Goal: Task Accomplishment & Management: Complete application form

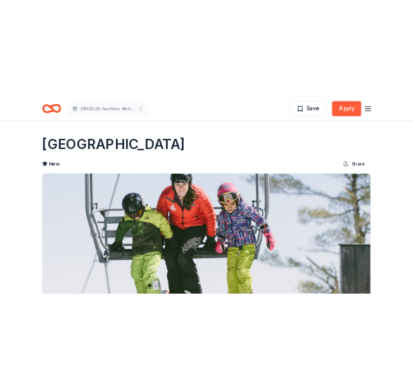
scroll to position [444, 0]
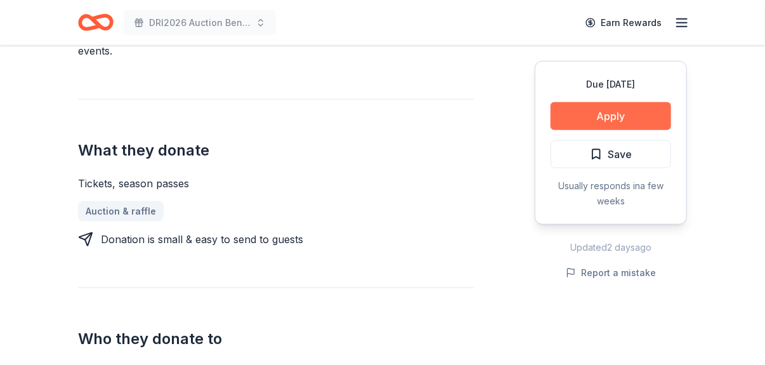
click at [403, 116] on button "Apply" at bounding box center [610, 116] width 120 height 28
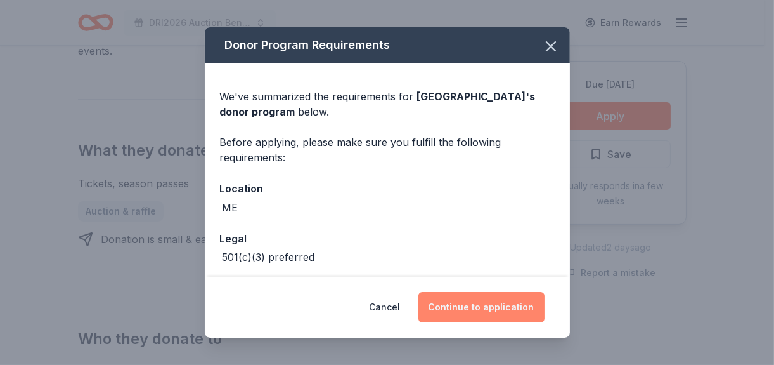
click at [403, 304] on button "Continue to application" at bounding box center [482, 307] width 126 height 30
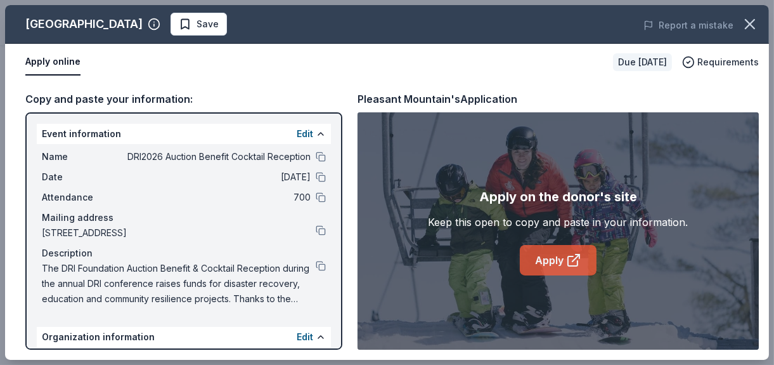
click at [403, 263] on link "Apply" at bounding box center [558, 260] width 77 height 30
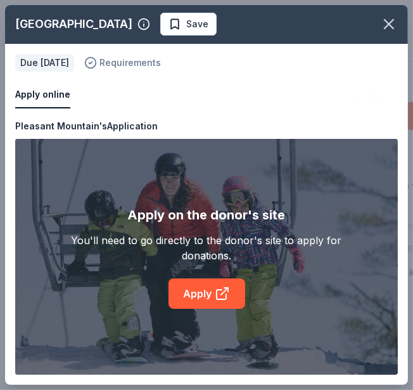
click at [143, 62] on span "Requirements" at bounding box center [131, 62] width 62 height 15
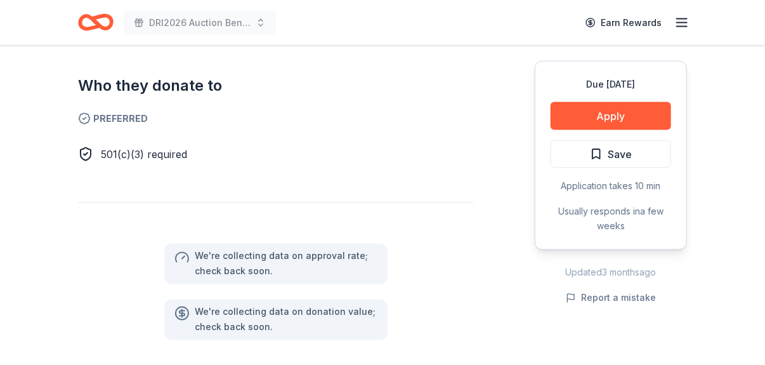
scroll to position [507, 0]
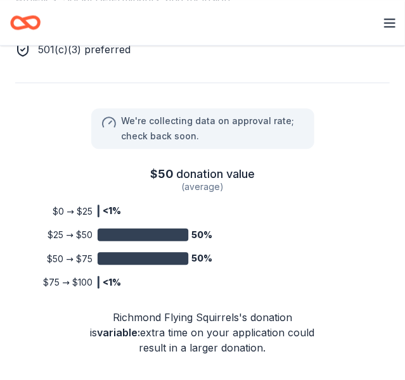
scroll to position [698, 0]
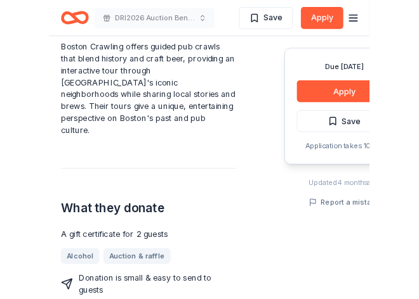
scroll to position [444, 0]
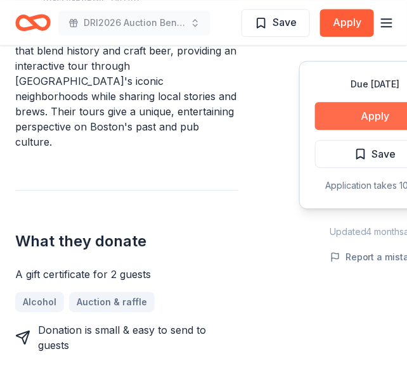
click at [369, 108] on button "Apply" at bounding box center [375, 116] width 120 height 28
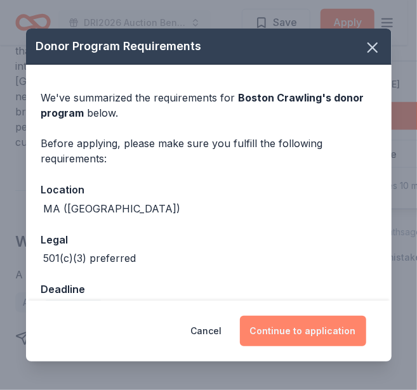
click at [303, 328] on button "Continue to application" at bounding box center [303, 331] width 126 height 30
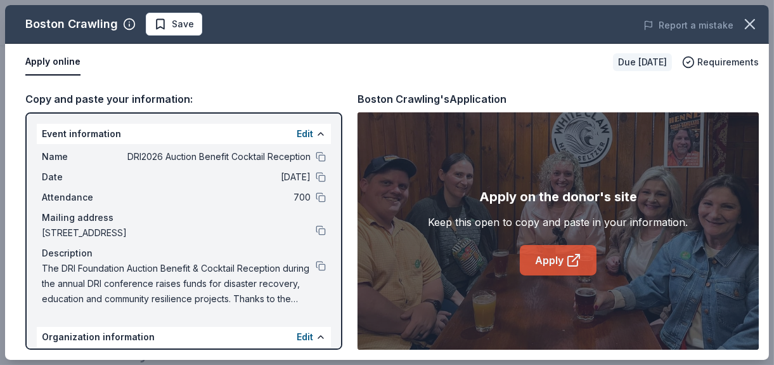
click at [406, 259] on icon at bounding box center [573, 259] width 15 height 15
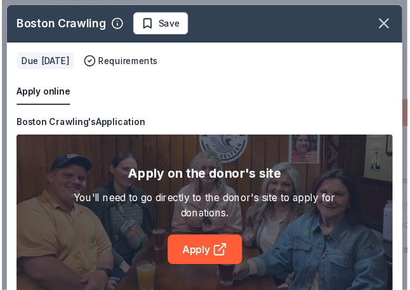
scroll to position [17, 0]
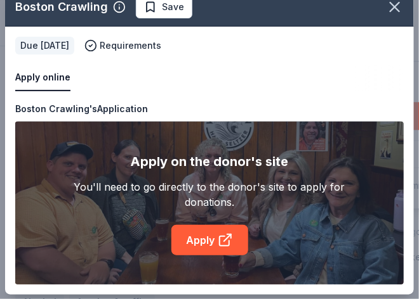
drag, startPoint x: 181, startPoint y: 295, endPoint x: 300, endPoint y: 298, distance: 118.6
click at [300, 298] on div "Boston Crawling Save Apply online Due in 117 days Requirements Copy and paste y…" at bounding box center [209, 141] width 419 height 317
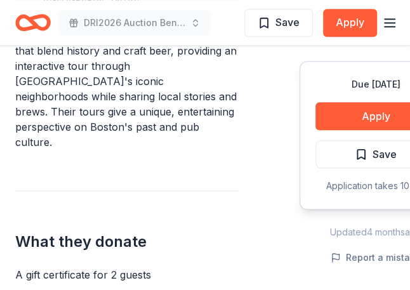
scroll to position [698, 0]
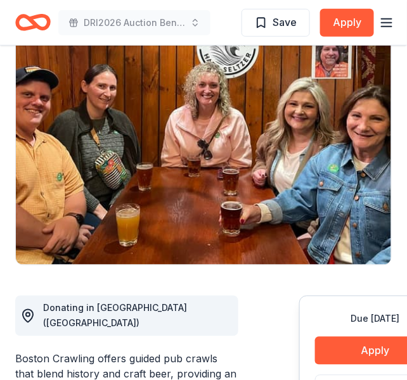
scroll to position [254, 0]
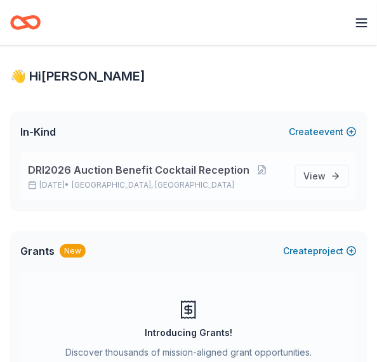
click at [138, 171] on span "DRI2026 Auction Benefit Cocktail Reception" at bounding box center [138, 169] width 221 height 15
click at [313, 172] on span "View event" at bounding box center [314, 176] width 22 height 15
click at [249, 171] on button at bounding box center [261, 170] width 25 height 10
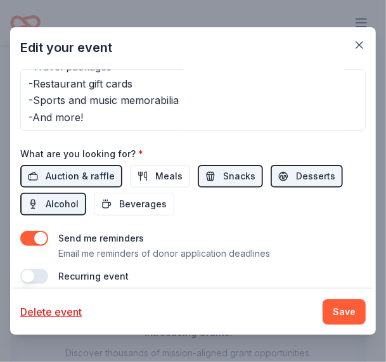
scroll to position [320, 0]
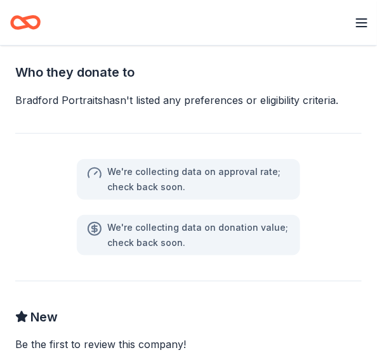
scroll to position [444, 0]
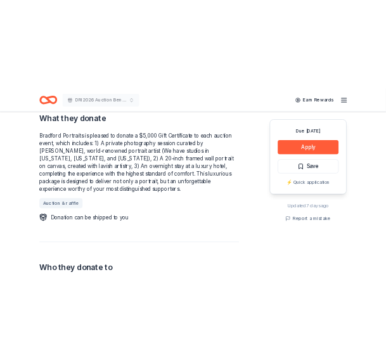
scroll to position [570, 0]
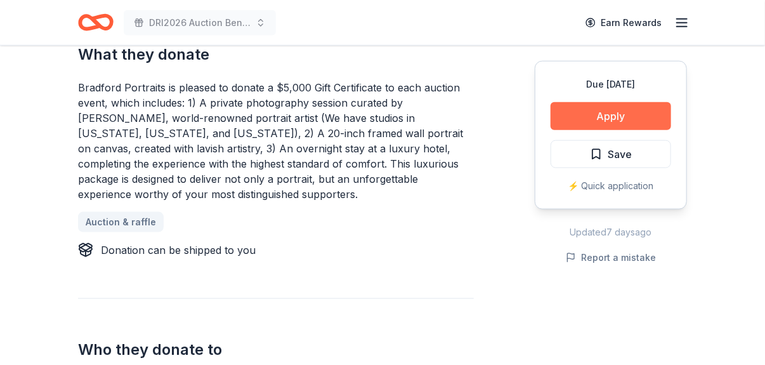
click at [580, 115] on button "Apply" at bounding box center [610, 116] width 120 height 28
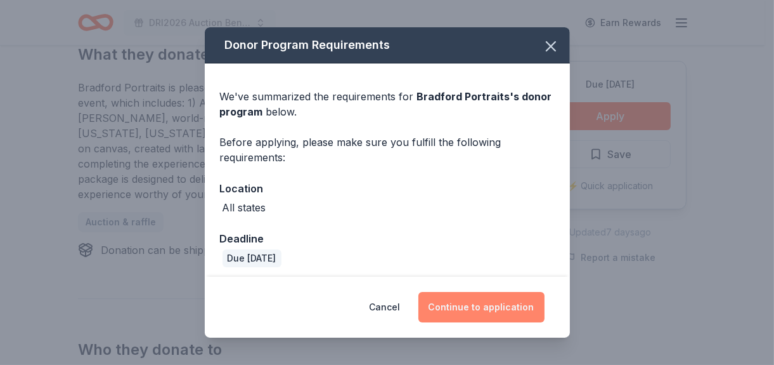
click at [481, 303] on button "Continue to application" at bounding box center [482, 307] width 126 height 30
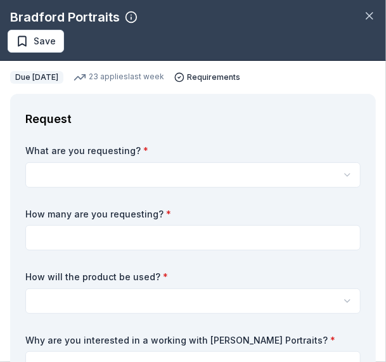
scroll to position [0, 0]
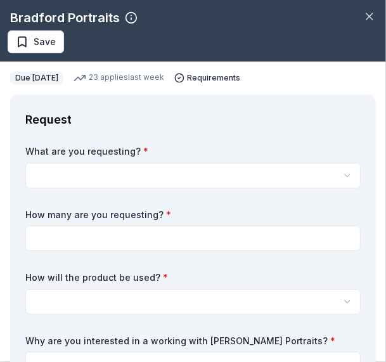
click at [131, 168] on html "DRI2026 Auction Benefit Cocktail Reception Earn Rewards Due in 117 days Share B…" at bounding box center [193, 181] width 386 height 362
click at [81, 176] on html "DRI2026 Auction Benefit Cocktail Reception Earn Rewards Due in 117 days Share B…" at bounding box center [193, 181] width 386 height 362
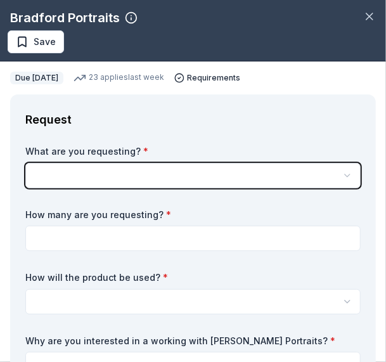
drag, startPoint x: 81, startPoint y: 176, endPoint x: 51, endPoint y: 179, distance: 29.3
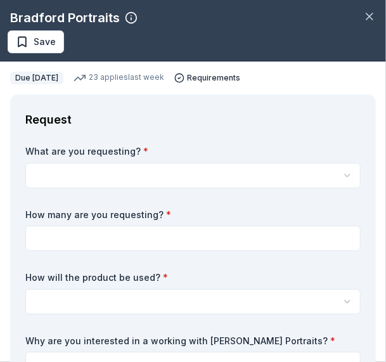
click at [98, 172] on html "DRI2026 Auction Benefit Cocktail Reception Earn Rewards Due in 117 days Share B…" at bounding box center [193, 181] width 386 height 362
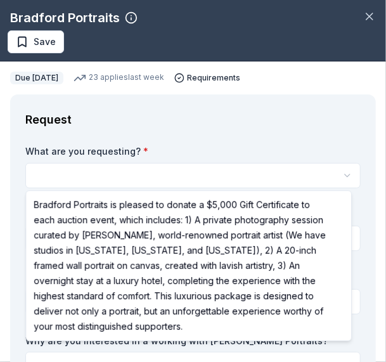
click at [98, 172] on html "DRI2026 Auction Benefit Cocktail Reception Earn Rewards Due in 117 days Share B…" at bounding box center [193, 181] width 386 height 362
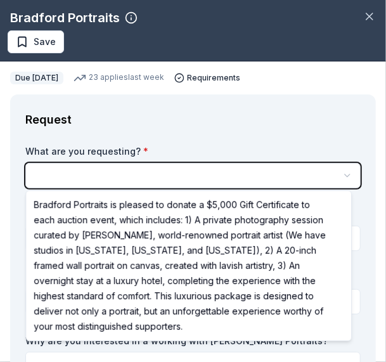
click at [98, 172] on html "DRI2026 Auction Benefit Cocktail Reception Earn Rewards Due in 117 days Share B…" at bounding box center [193, 181] width 386 height 362
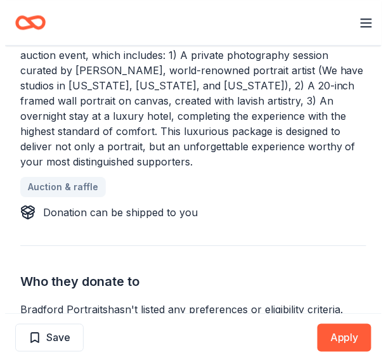
scroll to position [698, 0]
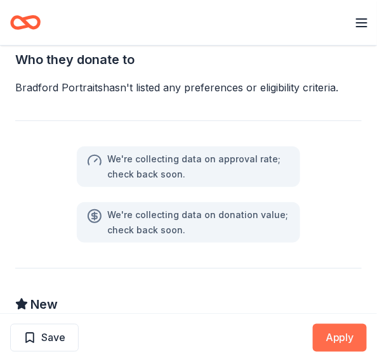
click at [357, 332] on button "Apply" at bounding box center [340, 338] width 54 height 28
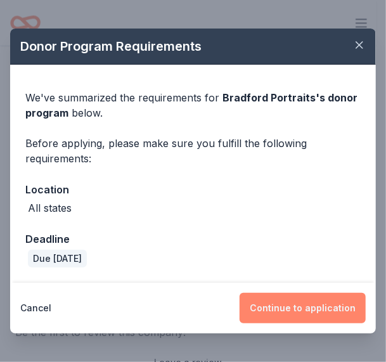
click at [321, 312] on button "Continue to application" at bounding box center [303, 308] width 126 height 30
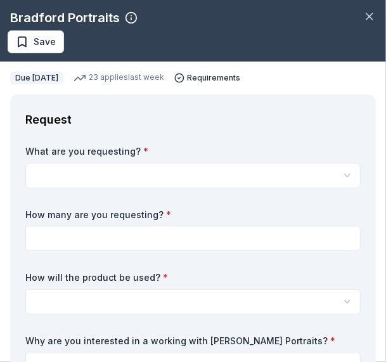
scroll to position [0, 0]
click at [146, 176] on html "DRI2026 Auction Benefit Cocktail Reception Earn Rewards Due in 117 days Share B…" at bounding box center [193, 181] width 386 height 362
click at [102, 181] on html "DRI2026 Auction Benefit Cocktail Reception Earn Rewards Due in 117 days Share B…" at bounding box center [193, 181] width 386 height 362
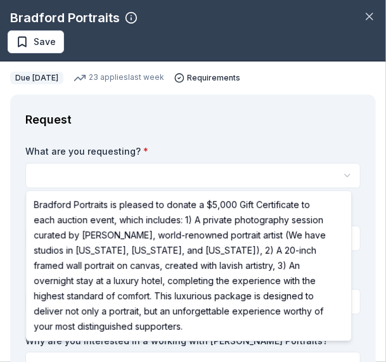
select select "Bradford Portraits is pleased to donate a $5,000 Gift Certificate to each aucti…"
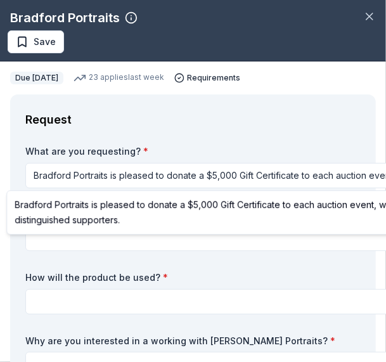
click at [206, 178] on html "DRI2026 Auction Benefit Cocktail Reception Earn Rewards Due in 117 days Share B…" at bounding box center [193, 181] width 386 height 362
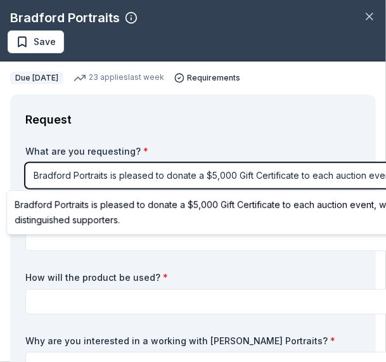
click at [224, 173] on html "DRI2026 Auction Benefit Cocktail Reception Earn Rewards Due in 117 days Share B…" at bounding box center [193, 181] width 386 height 362
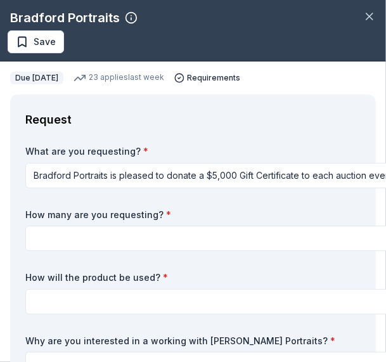
click at [207, 172] on html "DRI2026 Auction Benefit Cocktail Reception Earn Rewards Due in 117 days Share B…" at bounding box center [193, 181] width 386 height 362
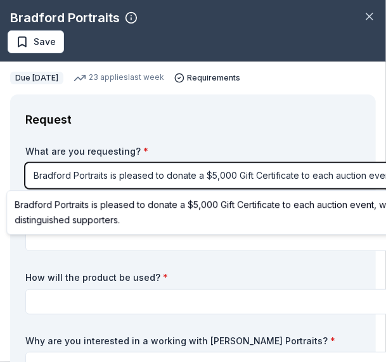
click at [167, 175] on html "DRI2026 Auction Benefit Cocktail Reception Earn Rewards Due in 117 days Share B…" at bounding box center [193, 181] width 386 height 362
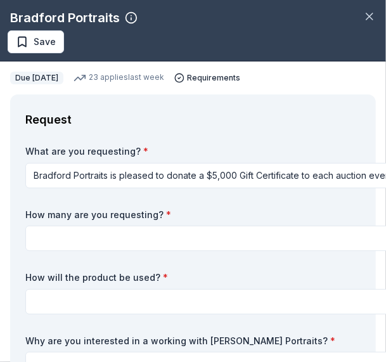
click at [170, 177] on html "DRI2026 Auction Benefit Cocktail Reception Earn Rewards Due in 117 days Share B…" at bounding box center [193, 181] width 386 height 362
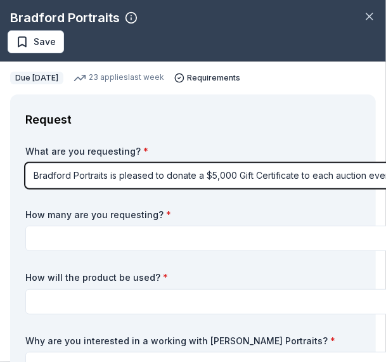
click at [172, 167] on html "DRI2026 Auction Benefit Cocktail Reception Earn Rewards Due in 117 days Share B…" at bounding box center [193, 181] width 386 height 362
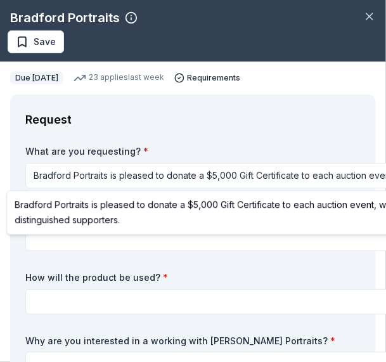
click at [135, 185] on html "DRI2026 Auction Benefit Cocktail Reception Earn Rewards Due in 117 days Share B…" at bounding box center [193, 181] width 386 height 362
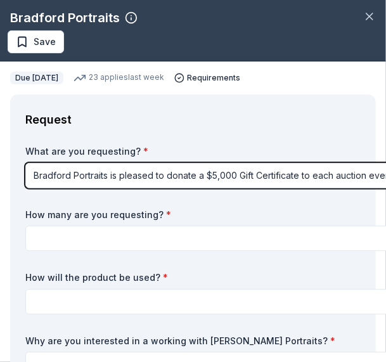
click at [138, 179] on html "DRI2026 Auction Benefit Cocktail Reception Earn Rewards Due in 117 days Share B…" at bounding box center [193, 181] width 386 height 362
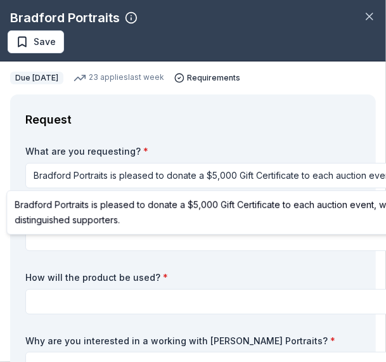
click at [29, 172] on html "DRI2026 Auction Benefit Cocktail Reception Earn Rewards Due in 117 days Share B…" at bounding box center [193, 181] width 386 height 362
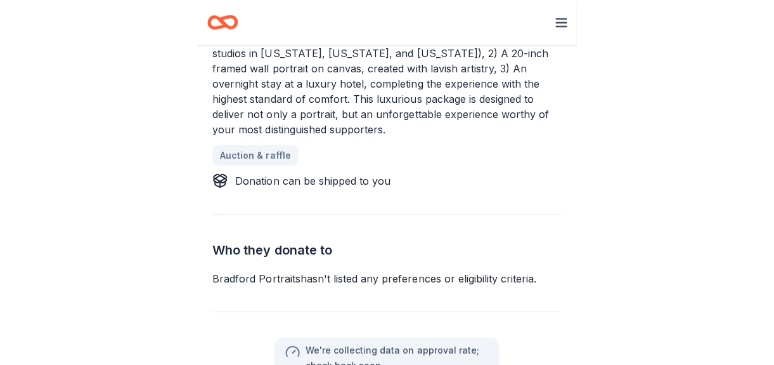
scroll to position [559, 0]
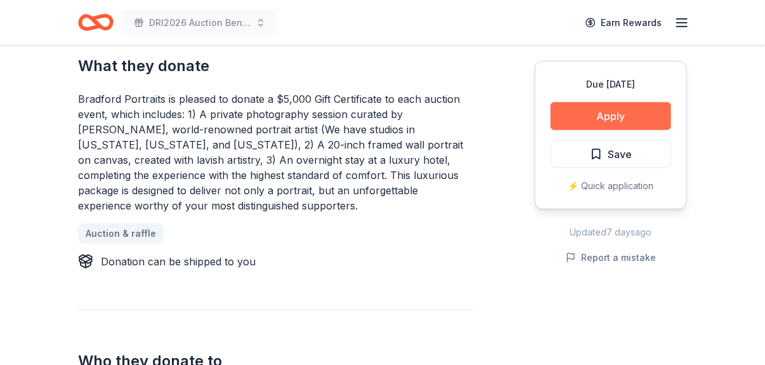
click at [377, 120] on button "Apply" at bounding box center [610, 116] width 120 height 28
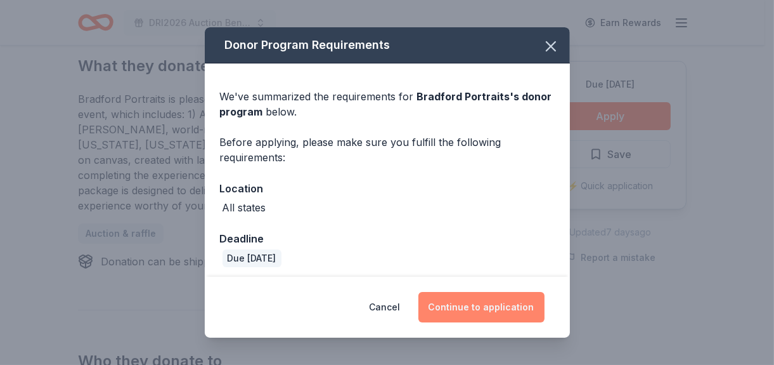
click at [377, 306] on button "Continue to application" at bounding box center [482, 307] width 126 height 30
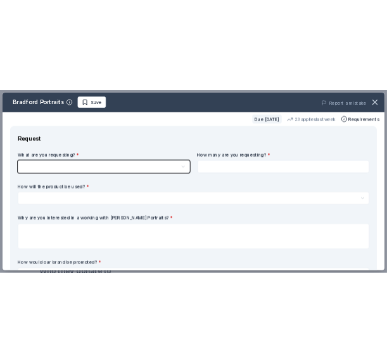
scroll to position [0, 0]
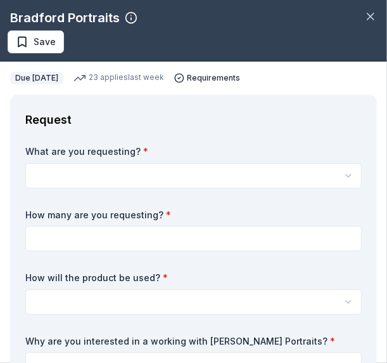
click at [78, 174] on html "DRI2026 Auction Benefit Cocktail Reception Save Apply Due in 117 days Share Bra…" at bounding box center [193, 181] width 387 height 363
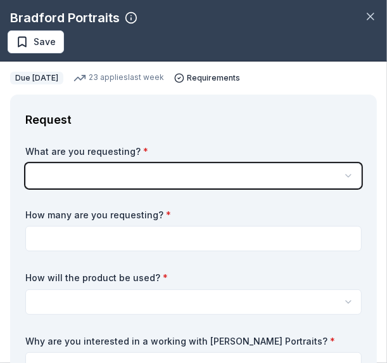
drag, startPoint x: 78, startPoint y: 174, endPoint x: 33, endPoint y: 178, distance: 45.2
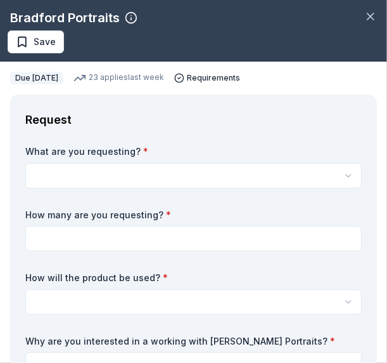
click at [330, 178] on html "DRI2026 Auction Benefit Cocktail Reception Save Apply Due in 117 days Share Bra…" at bounding box center [193, 181] width 387 height 363
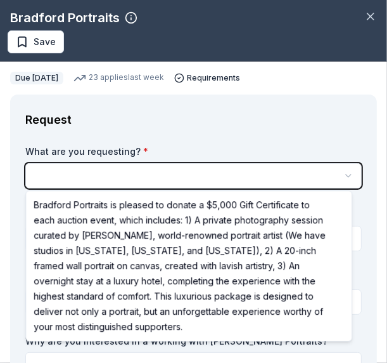
click at [137, 149] on html "DRI2026 Auction Benefit Cocktail Reception Save Apply Due in 117 days Share Bra…" at bounding box center [193, 181] width 387 height 363
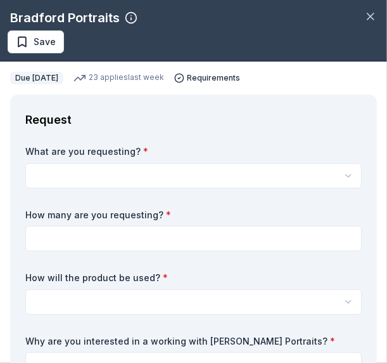
click at [108, 243] on input at bounding box center [193, 238] width 337 height 25
type input "1"
click at [59, 240] on input "1" at bounding box center [193, 238] width 337 height 25
click at [59, 240] on input at bounding box center [193, 238] width 337 height 25
type input "1"
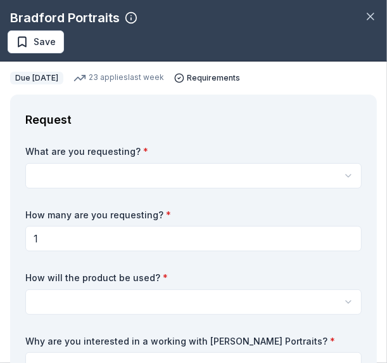
click at [308, 341] on label "Why are you interested in a working with Bradford Portraits? *" at bounding box center [193, 341] width 337 height 13
click at [91, 249] on input "1" at bounding box center [193, 238] width 337 height 25
click at [334, 302] on html "DRI2026 Auction Benefit Cocktail Reception Save Apply Due in 117 days Share Bra…" at bounding box center [193, 181] width 387 height 363
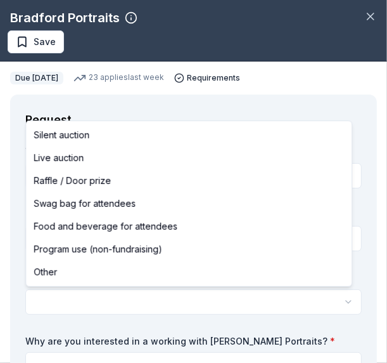
select select "liveAuction"
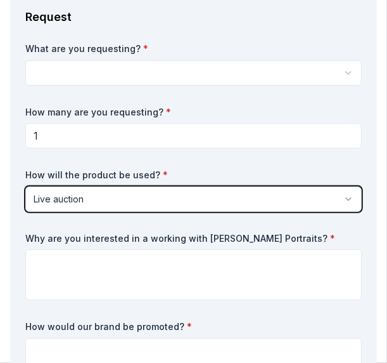
scroll to position [127, 0]
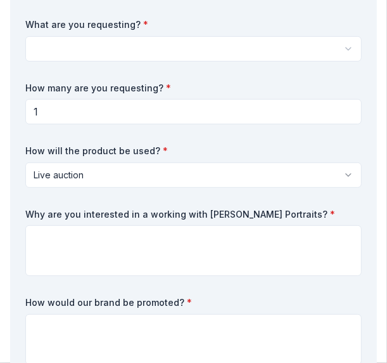
drag, startPoint x: 23, startPoint y: 214, endPoint x: 298, endPoint y: 228, distance: 275.5
click at [296, 228] on div "Request What are you requesting? * Bradford Portraits is pleased to donate a $5…" at bounding box center [193, 176] width 367 height 417
click at [64, 327] on textarea at bounding box center [193, 339] width 337 height 51
paste textarea "Signage will be provided, and your donation will be recognized at the event, on…"
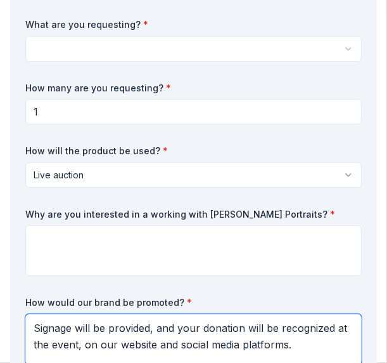
scroll to position [131, 0]
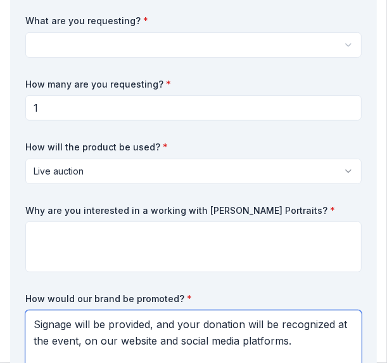
click at [323, 340] on textarea "Signage will be provided, and your donation will be recognized at the event, on…" at bounding box center [193, 340] width 337 height 60
paste textarea "To be recognized as a sponsor your donation should be a minimum of $2,500."
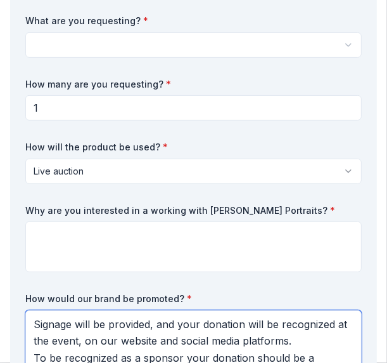
scroll to position [164, 0]
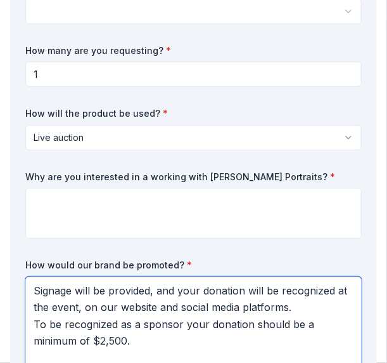
click at [35, 324] on textarea "Signage will be provided, and your donation will be recognized at the event, on…" at bounding box center [193, 331] width 337 height 110
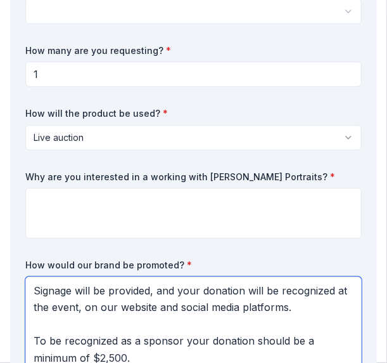
type textarea "Signage will be provided, and your donation will be recognized at the event, on…"
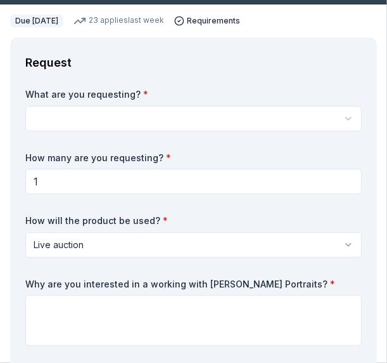
scroll to position [0, 0]
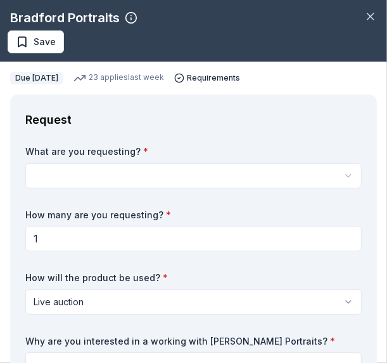
click at [203, 174] on html "DRI2026 Auction Benefit Cocktail Reception Save Apply Due in 117 days Share Bra…" at bounding box center [193, 181] width 387 height 363
click at [189, 181] on html "DRI2026 Auction Benefit Cocktail Reception Save Apply Due in 117 days Share Bra…" at bounding box center [193, 181] width 387 height 363
click at [241, 178] on html "DRI2026 Auction Benefit Cocktail Reception Save Apply Due in 117 days Share Bra…" at bounding box center [193, 181] width 387 height 363
click at [73, 244] on input "1" at bounding box center [193, 238] width 337 height 25
click at [128, 176] on html "DRI2026 Auction Benefit Cocktail Reception Save Apply Due in 117 days Share Bra…" at bounding box center [193, 181] width 387 height 363
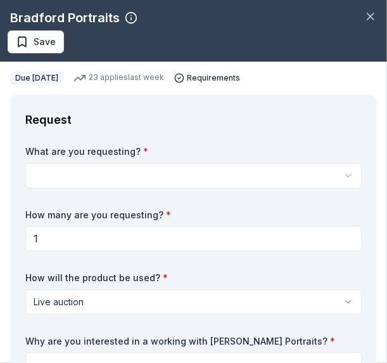
click at [189, 178] on html "DRI2026 Auction Benefit Cocktail Reception Save Apply Due in 117 days Share Bra…" at bounding box center [193, 181] width 387 height 363
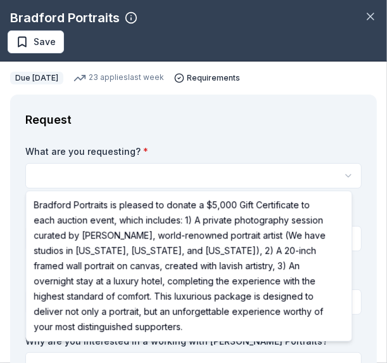
select select "Bradford Portraits is pleased to donate a $5,000 Gift Certificate to each aucti…"
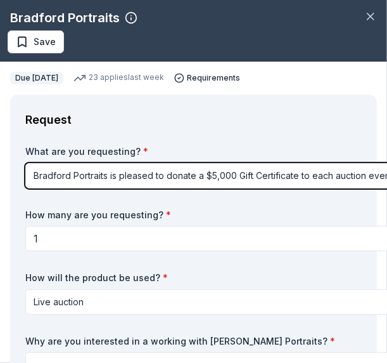
scroll to position [127, 0]
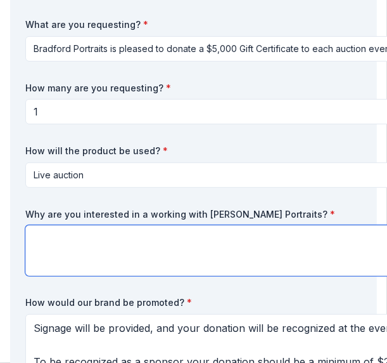
paste textarea "We’d be honored to feature Bradford Portraits’ private session in our auction, …"
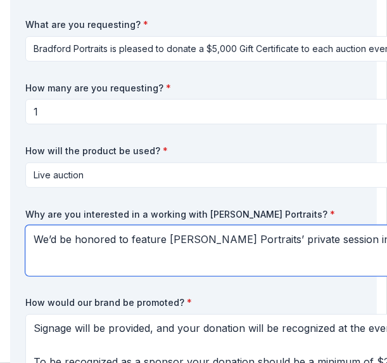
scroll to position [127, 833]
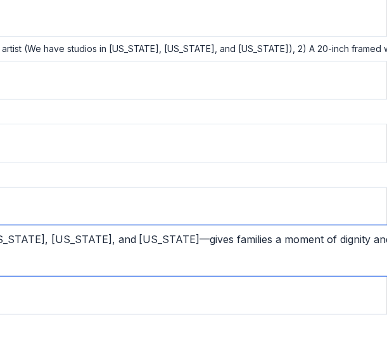
type textarea "We’d be honored to feature Bradford Portraits’ private session in our auction, …"
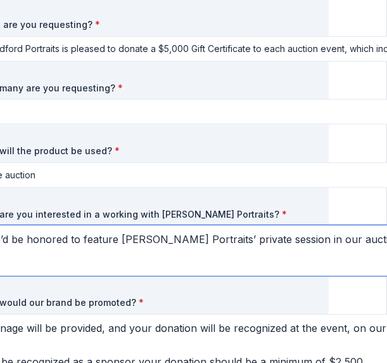
scroll to position [127, 33]
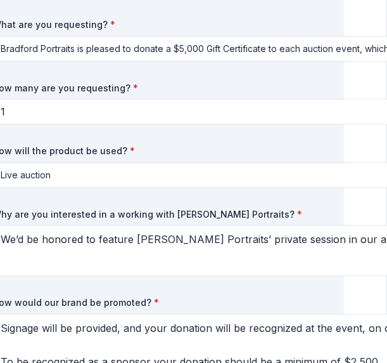
click at [289, 48] on html "DRI2026 Auction Benefit Cocktail Reception Save Apply Due in 117 days Share Bra…" at bounding box center [193, 181] width 387 height 363
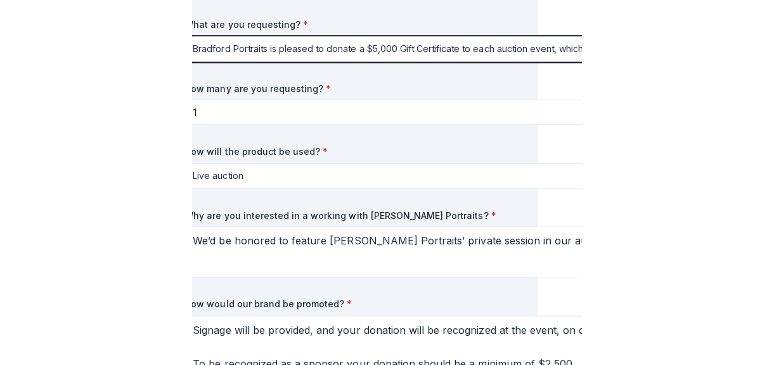
scroll to position [127, 0]
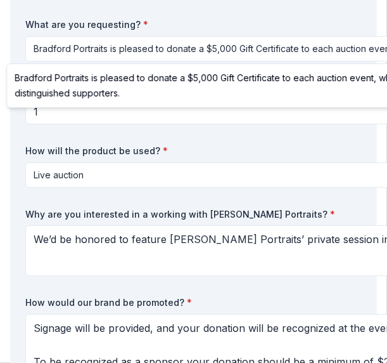
click at [283, 55] on html "DRI2026 Auction Benefit Cocktail Reception Save Apply Due in 117 days Share Bra…" at bounding box center [193, 181] width 387 height 363
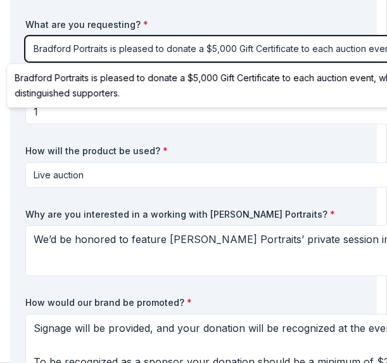
click at [283, 55] on html "DRI2026 Auction Benefit Cocktail Reception Save Apply Due in 117 days Share Bra…" at bounding box center [193, 181] width 387 height 363
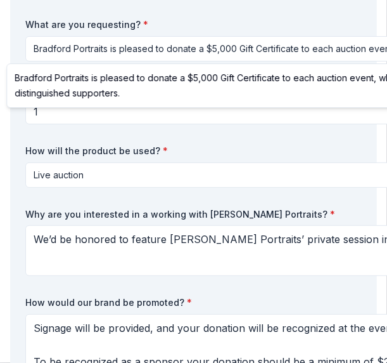
click at [257, 42] on html "DRI2026 Auction Benefit Cocktail Reception Save Apply Due in 117 days Share Bra…" at bounding box center [193, 181] width 387 height 363
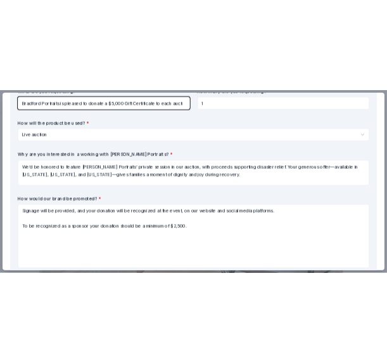
scroll to position [0, 0]
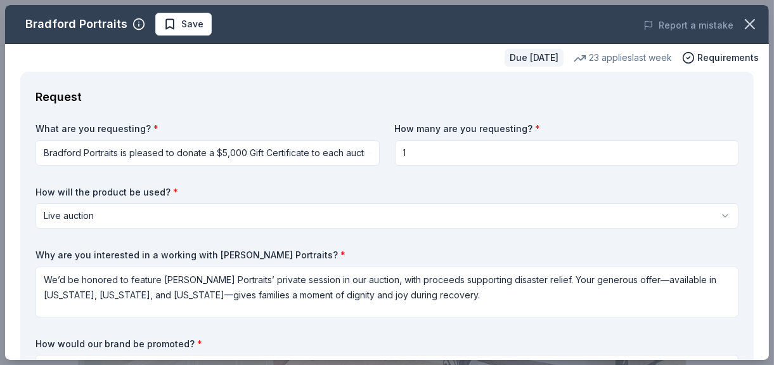
click at [356, 173] on div "What are you requesting? * Bradford Portraits is pleased to donate a $5,000 Gif…" at bounding box center [387, 304] width 703 height 365
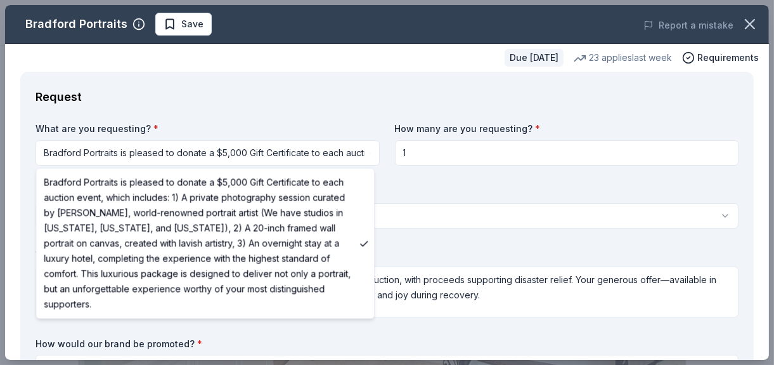
click at [360, 156] on html "DRI2026 Auction Benefit Cocktail Reception Save Apply Due in 117 days Share Bra…" at bounding box center [387, 182] width 774 height 365
click at [317, 155] on html "DRI2026 Auction Benefit Cocktail Reception Save Apply Due in 117 days Share Bra…" at bounding box center [387, 182] width 774 height 365
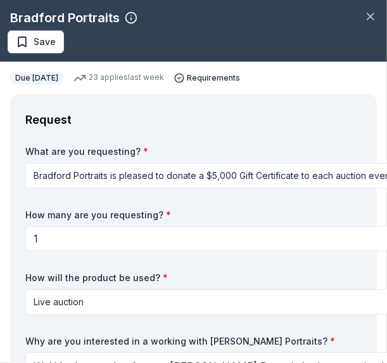
click at [254, 179] on html "DRI2026 Auction Benefit Cocktail Reception Save Apply Due in 117 days Share Bra…" at bounding box center [193, 181] width 387 height 363
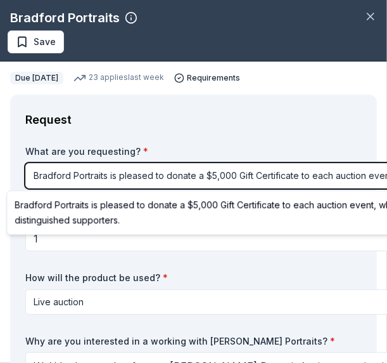
click at [257, 171] on html "DRI2026 Auction Benefit Cocktail Reception Save Apply Due in 117 days Share Bra…" at bounding box center [193, 181] width 387 height 363
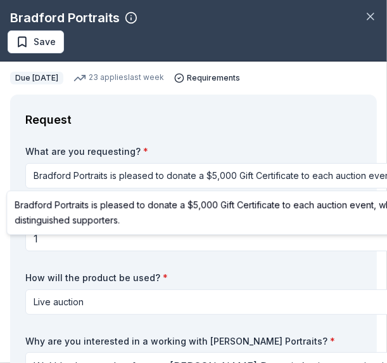
click at [215, 164] on html "DRI2026 Auction Benefit Cocktail Reception Save Apply Due in 117 days Share Bra…" at bounding box center [193, 181] width 387 height 363
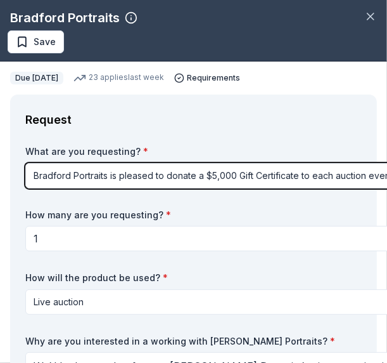
click at [377, 174] on html "DRI2026 Auction Benefit Cocktail Reception Save Apply Due in 117 days Share Bra…" at bounding box center [193, 181] width 387 height 363
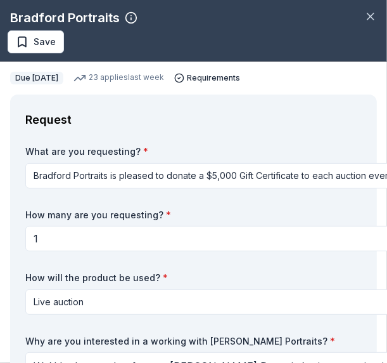
click at [275, 181] on html "DRI2026 Auction Benefit Cocktail Reception Save Apply Due in 117 days Share Bra…" at bounding box center [193, 181] width 387 height 363
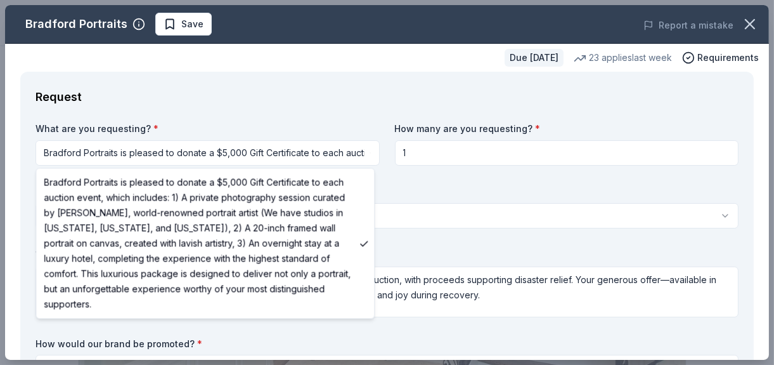
click at [369, 159] on html "DRI2026 Auction Benefit Cocktail Reception Save Apply Due in 117 days Share Bra…" at bounding box center [387, 182] width 774 height 365
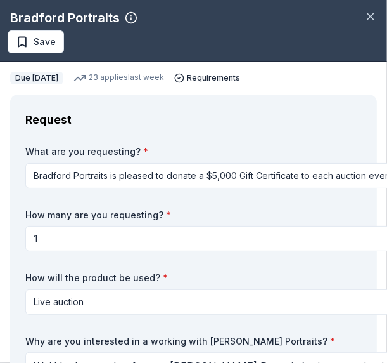
click at [311, 176] on html "DRI2026 Auction Benefit Cocktail Reception Save Apply Due in 117 days Share Bra…" at bounding box center [193, 181] width 387 height 363
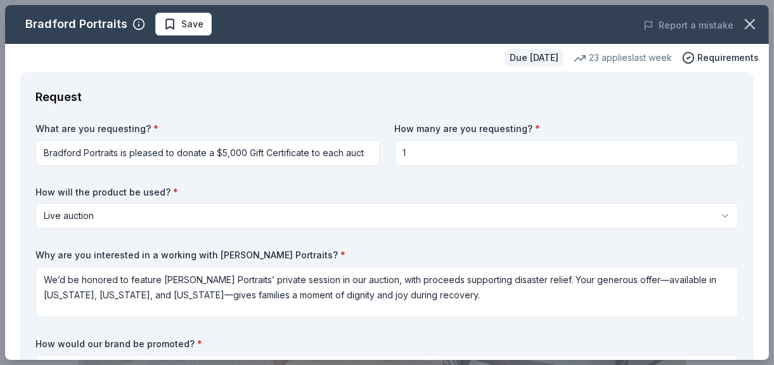
click at [377, 195] on label "How will the product be used? *" at bounding box center [387, 192] width 703 height 13
click at [346, 171] on div "What are you requesting? * Bradford Portraits is pleased to donate a $5,000 Gif…" at bounding box center [387, 304] width 703 height 365
click at [358, 147] on html "DRI2026 Auction Benefit Cocktail Reception Save Apply Due in 117 days Share Bra…" at bounding box center [387, 182] width 774 height 365
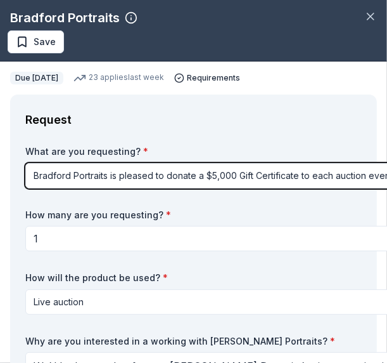
scroll to position [190, 0]
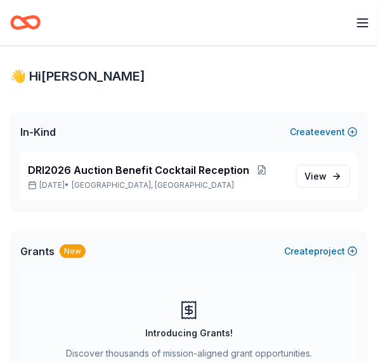
scroll to position [316, 0]
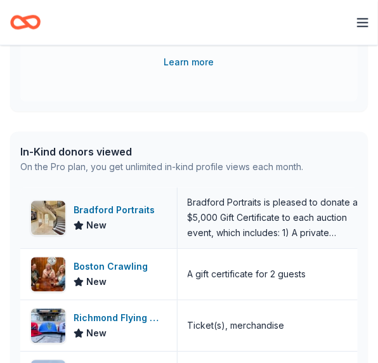
click at [88, 204] on div "Bradford Portraits" at bounding box center [117, 210] width 86 height 15
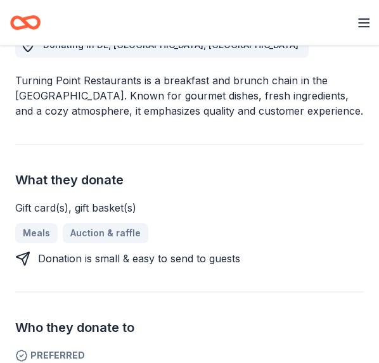
scroll to position [254, 0]
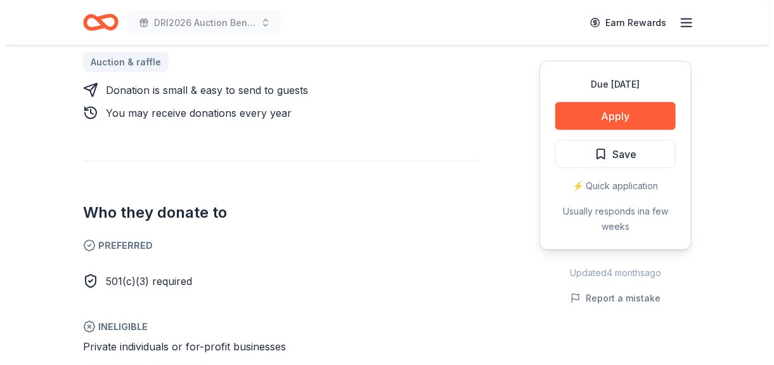
scroll to position [634, 0]
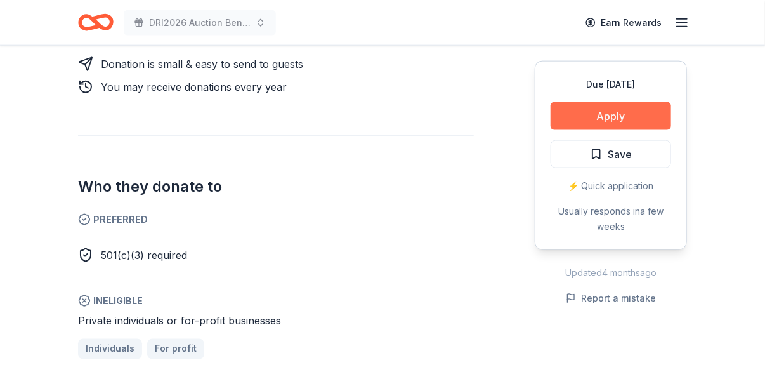
click at [380, 118] on button "Apply" at bounding box center [610, 116] width 120 height 28
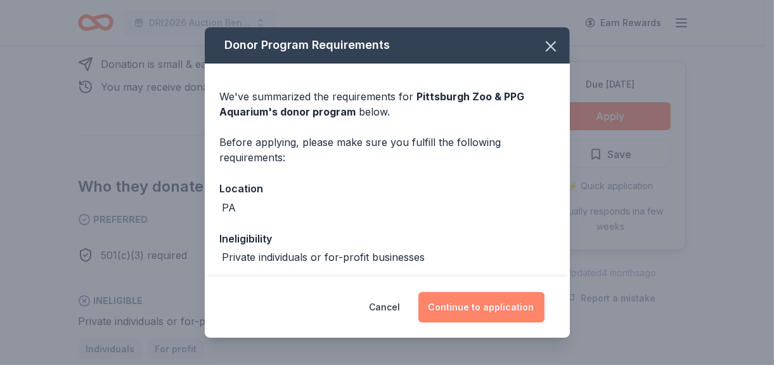
click at [380, 309] on button "Continue to application" at bounding box center [482, 307] width 126 height 30
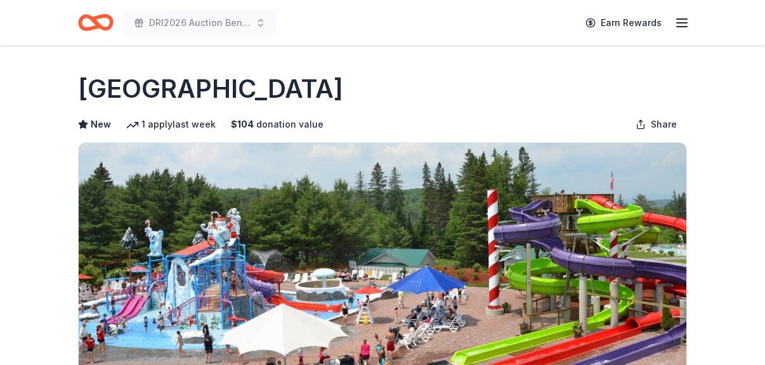
scroll to position [190, 0]
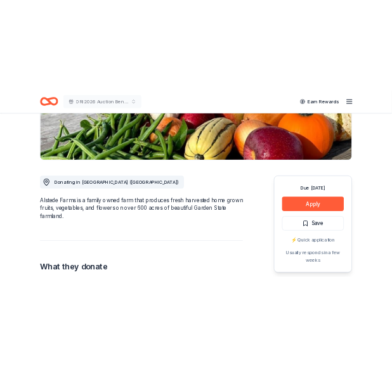
scroll to position [254, 0]
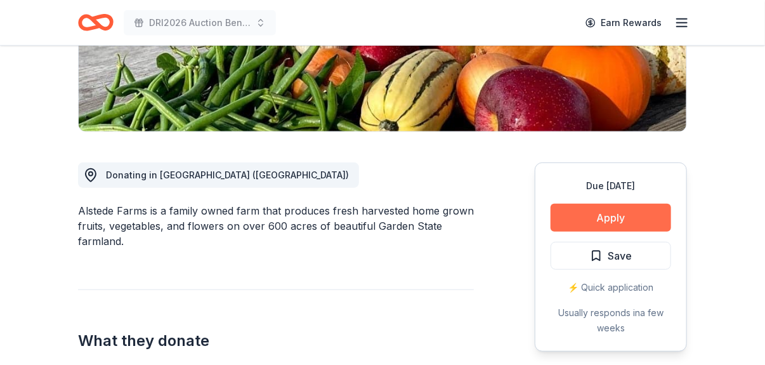
click at [600, 220] on button "Apply" at bounding box center [610, 218] width 120 height 28
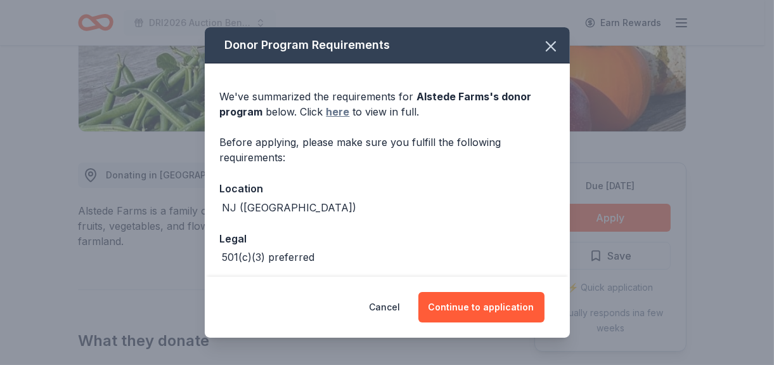
click at [339, 112] on link "here" at bounding box center [338, 111] width 23 height 15
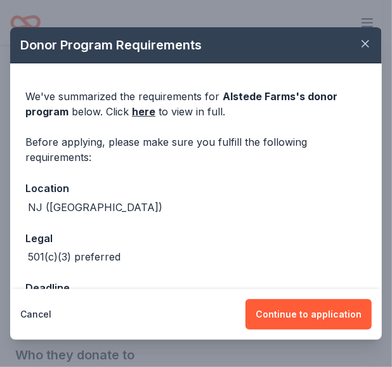
scroll to position [42, 0]
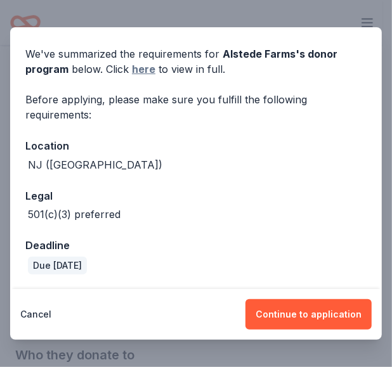
click at [140, 69] on link "here" at bounding box center [143, 69] width 23 height 15
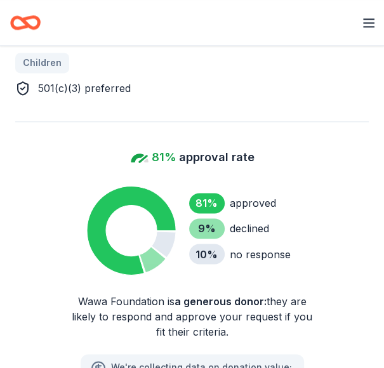
scroll to position [761, 0]
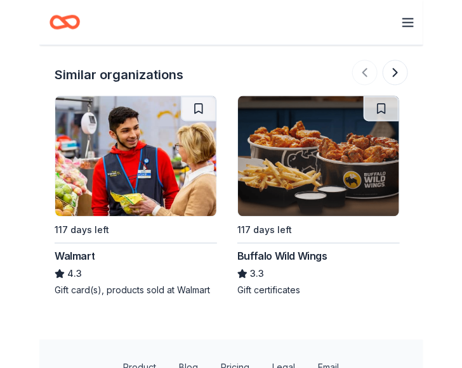
scroll to position [1223, 0]
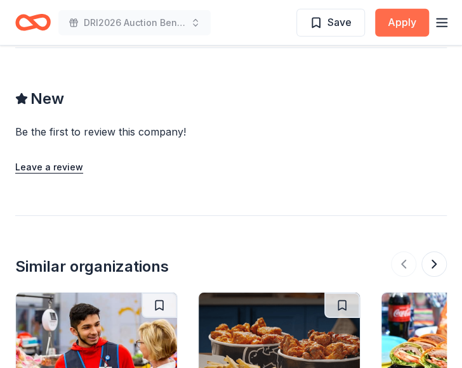
click at [383, 21] on button "Apply" at bounding box center [402, 23] width 54 height 28
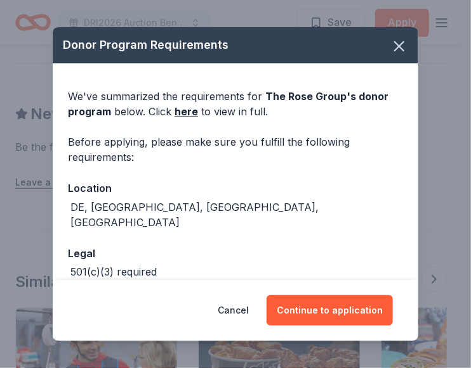
click at [200, 115] on div "We've summarized the requirements for The Rose Group 's donor program below. Cl…" at bounding box center [235, 104] width 335 height 30
click at [194, 108] on link "here" at bounding box center [185, 111] width 23 height 15
click at [383, 39] on icon "button" at bounding box center [399, 46] width 18 height 18
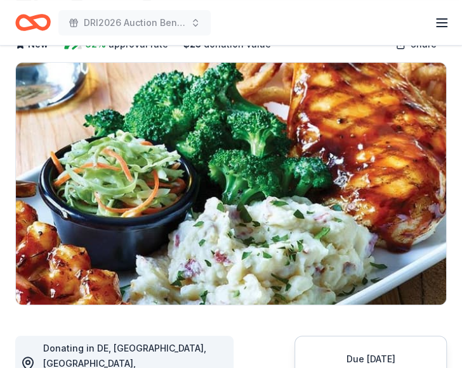
scroll to position [0, 0]
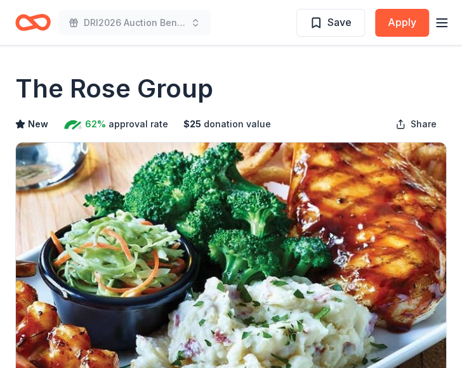
click at [37, 23] on icon "Home" at bounding box center [27, 22] width 20 height 13
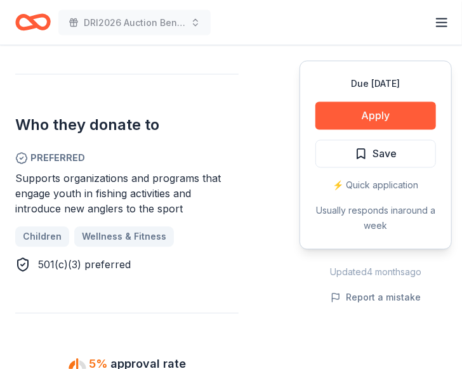
scroll to position [698, 0]
